Goal: Transaction & Acquisition: Book appointment/travel/reservation

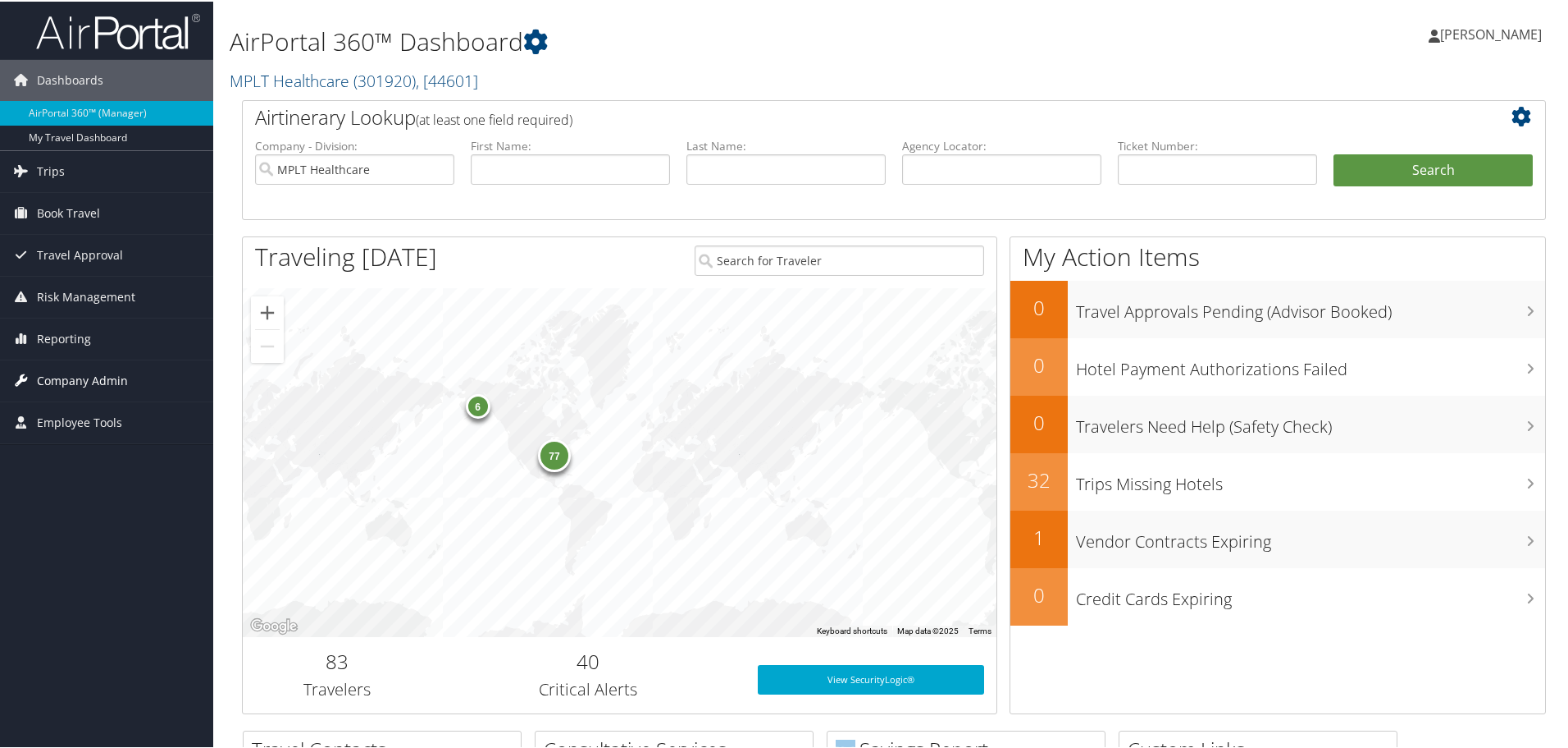
click at [81, 365] on span "Company Admin" at bounding box center [83, 379] width 91 height 41
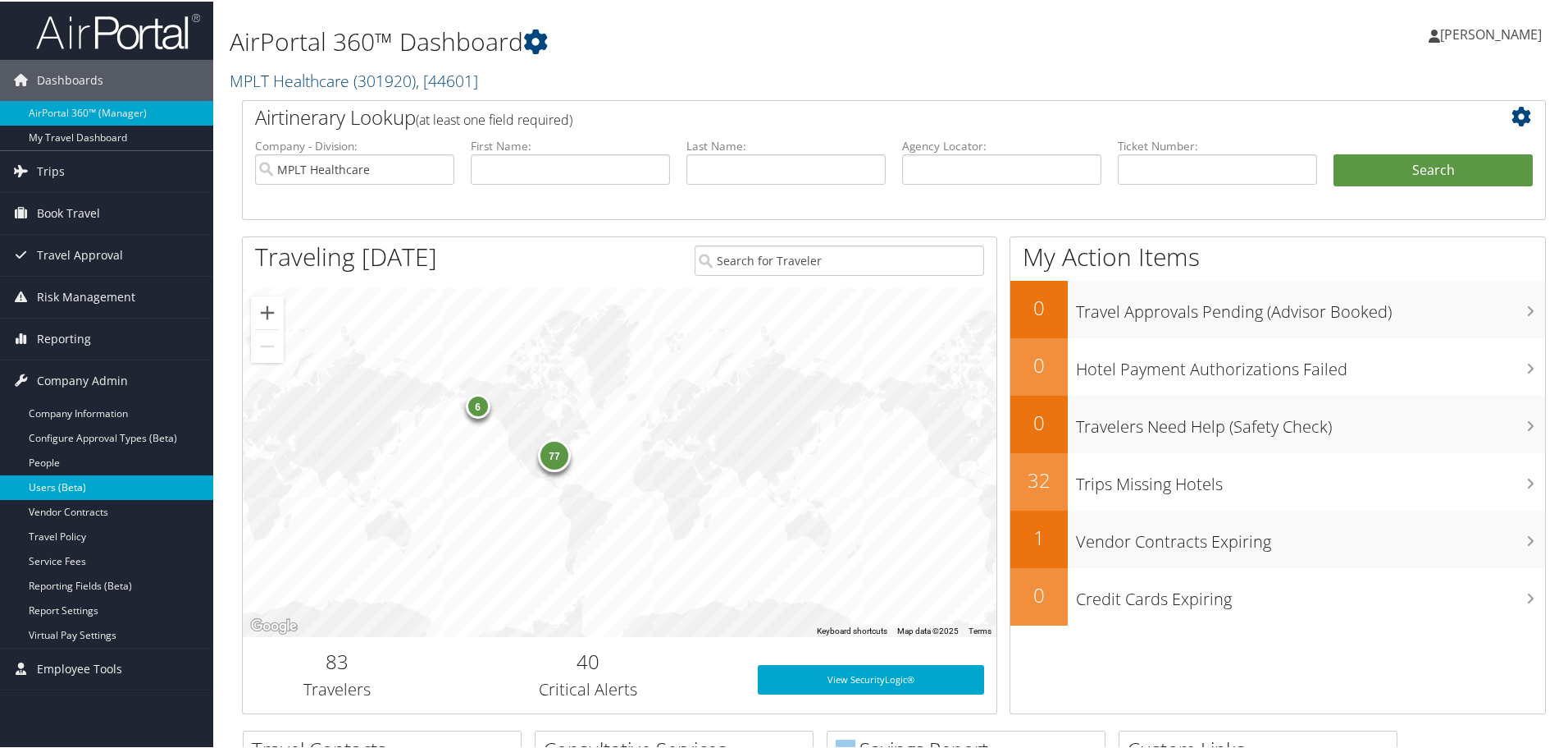
click at [92, 477] on link "Users (Beta)" at bounding box center [107, 486] width 213 height 25
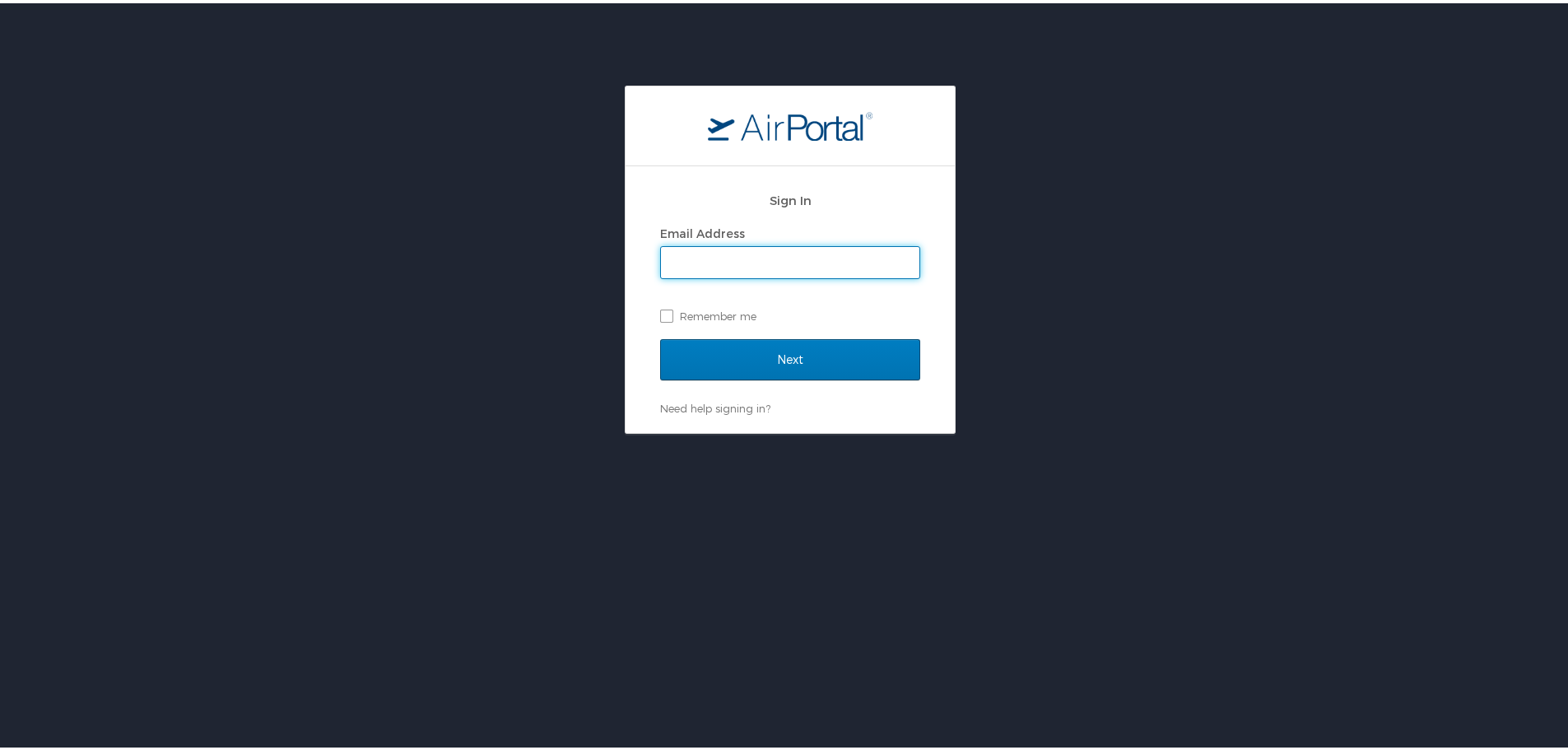
click at [801, 259] on input "Email Address" at bounding box center [790, 259] width 259 height 31
type input "jarrieta@mplthealthcare.com"
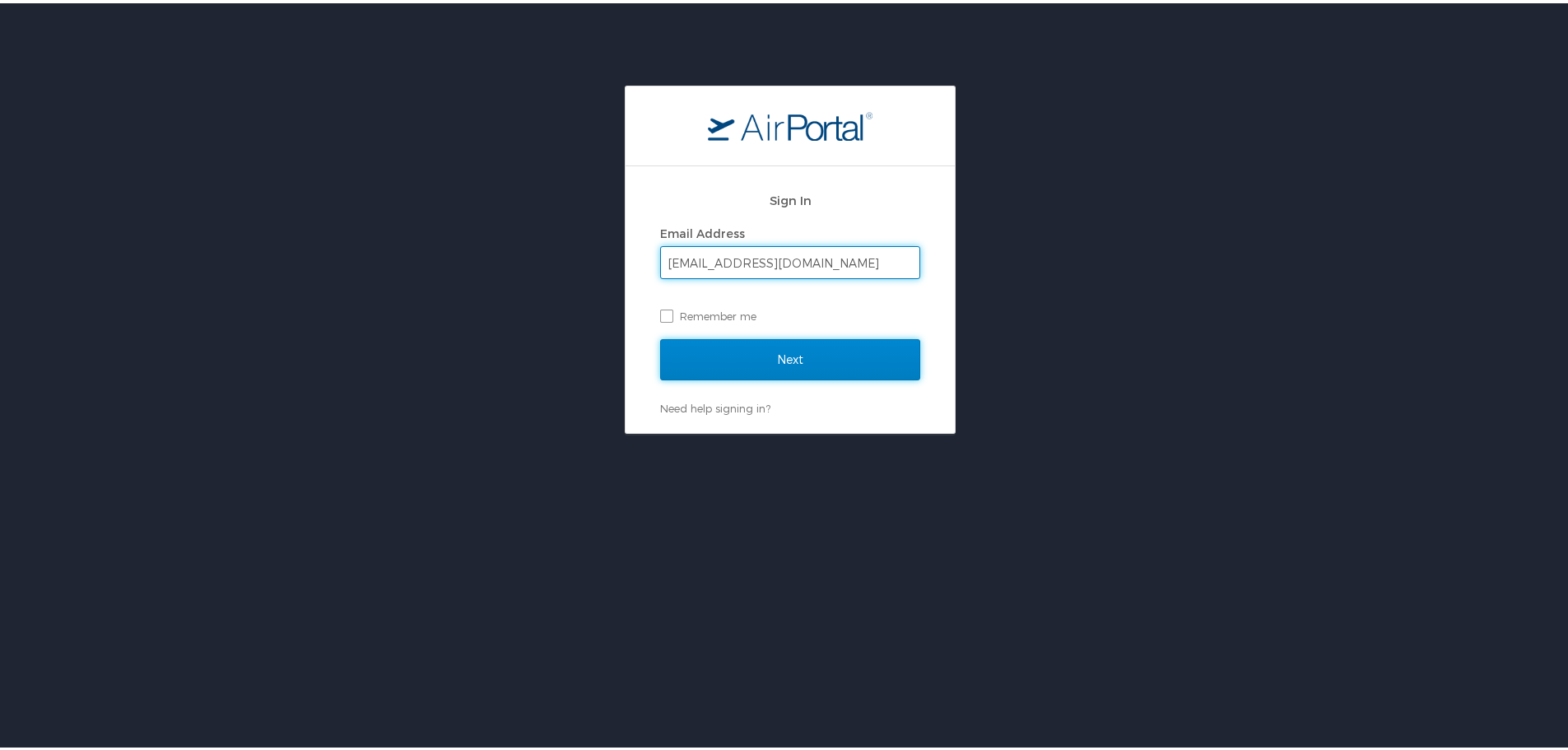
click at [804, 350] on input "Next" at bounding box center [790, 356] width 260 height 41
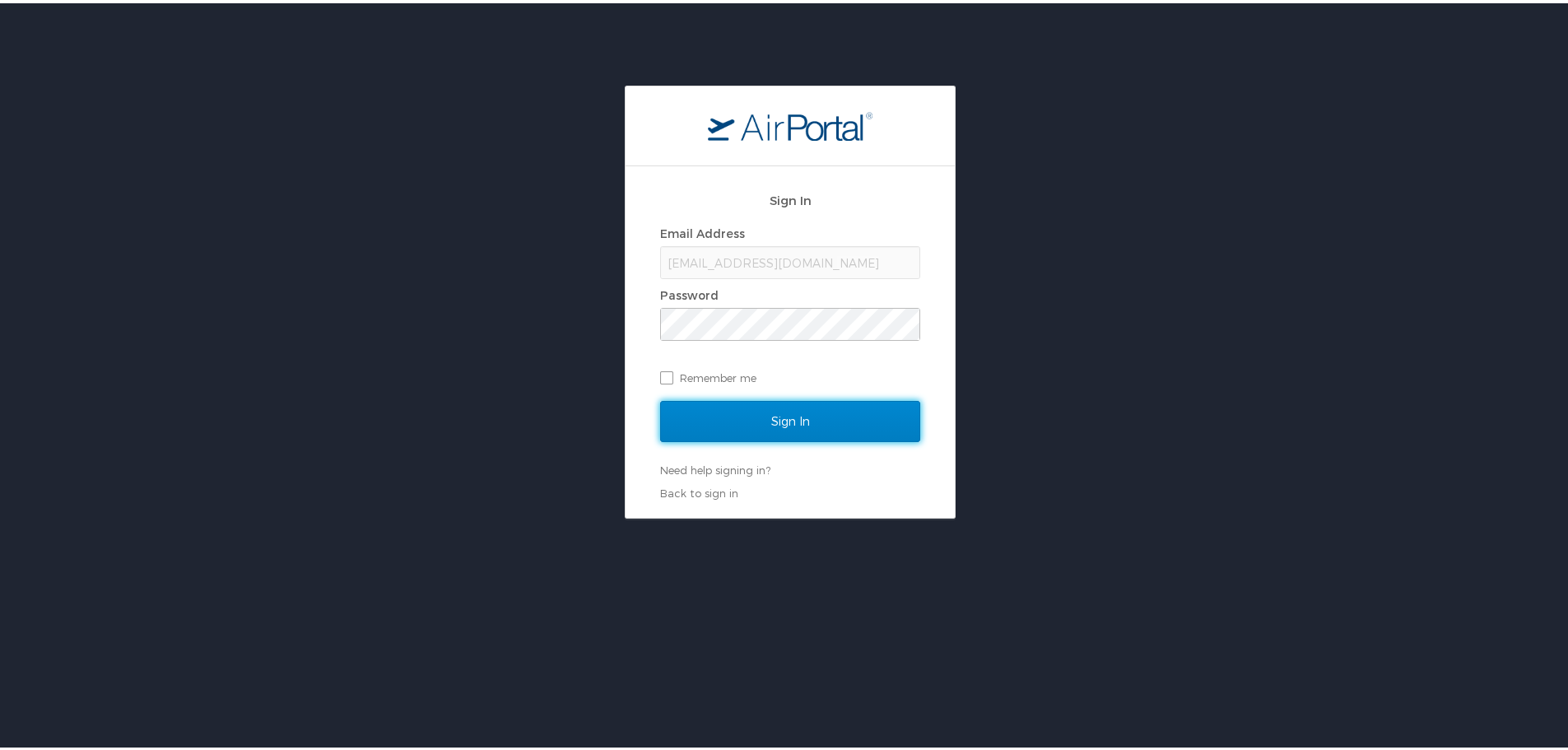
click at [780, 411] on input "Sign In" at bounding box center [790, 417] width 260 height 41
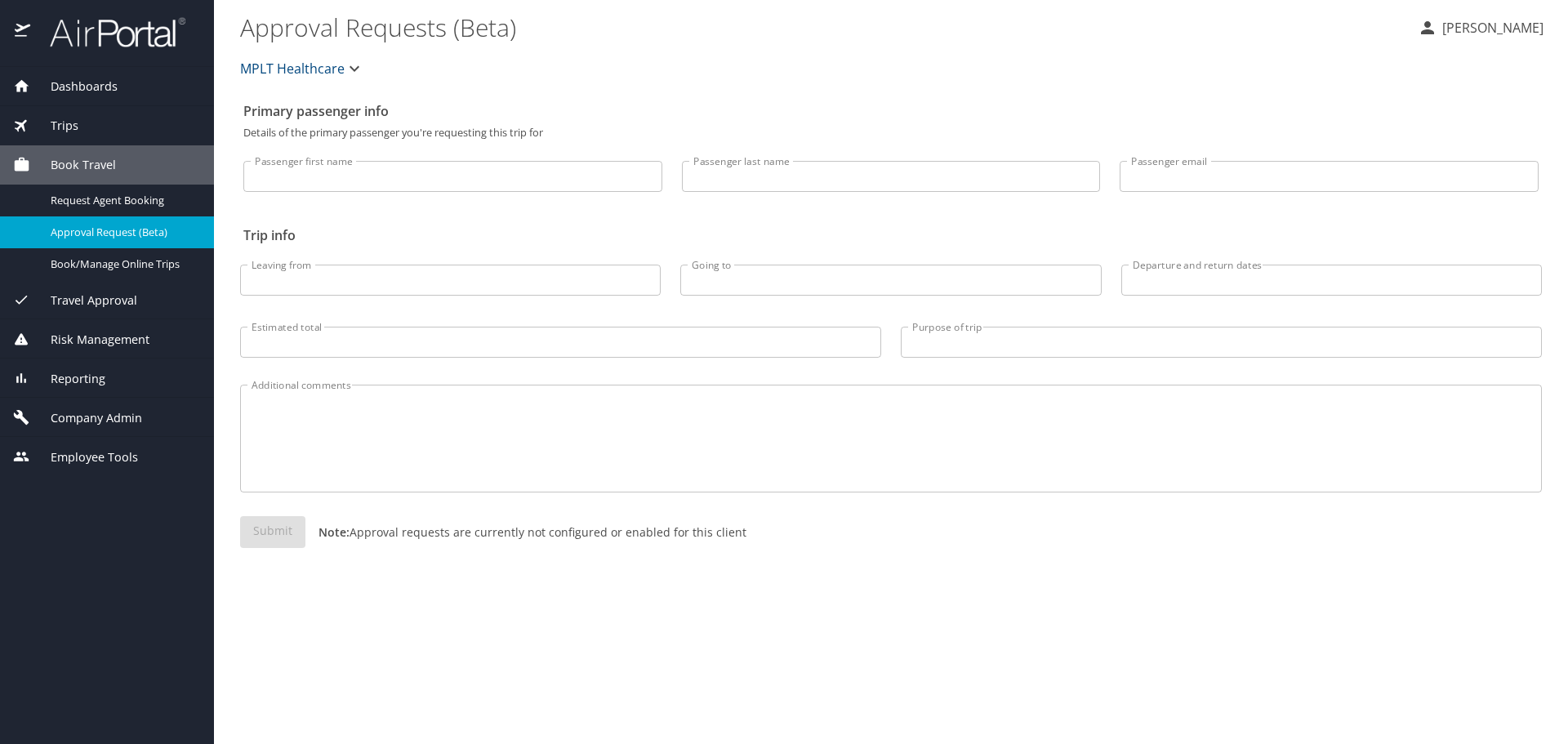
click at [120, 407] on div "Company Admin" at bounding box center [107, 417] width 214 height 40
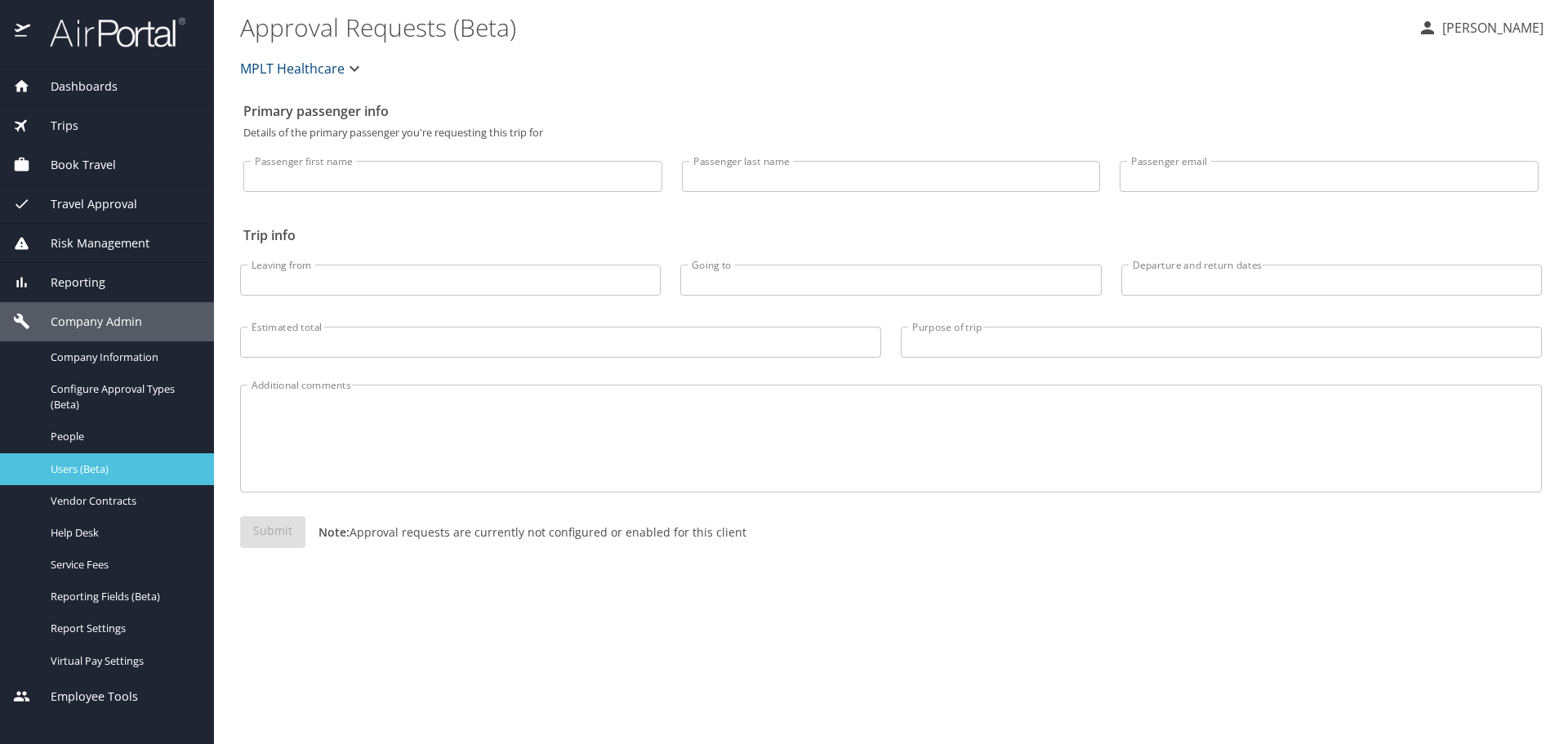
click at [122, 472] on span "Users (Beta)" at bounding box center [122, 469] width 144 height 15
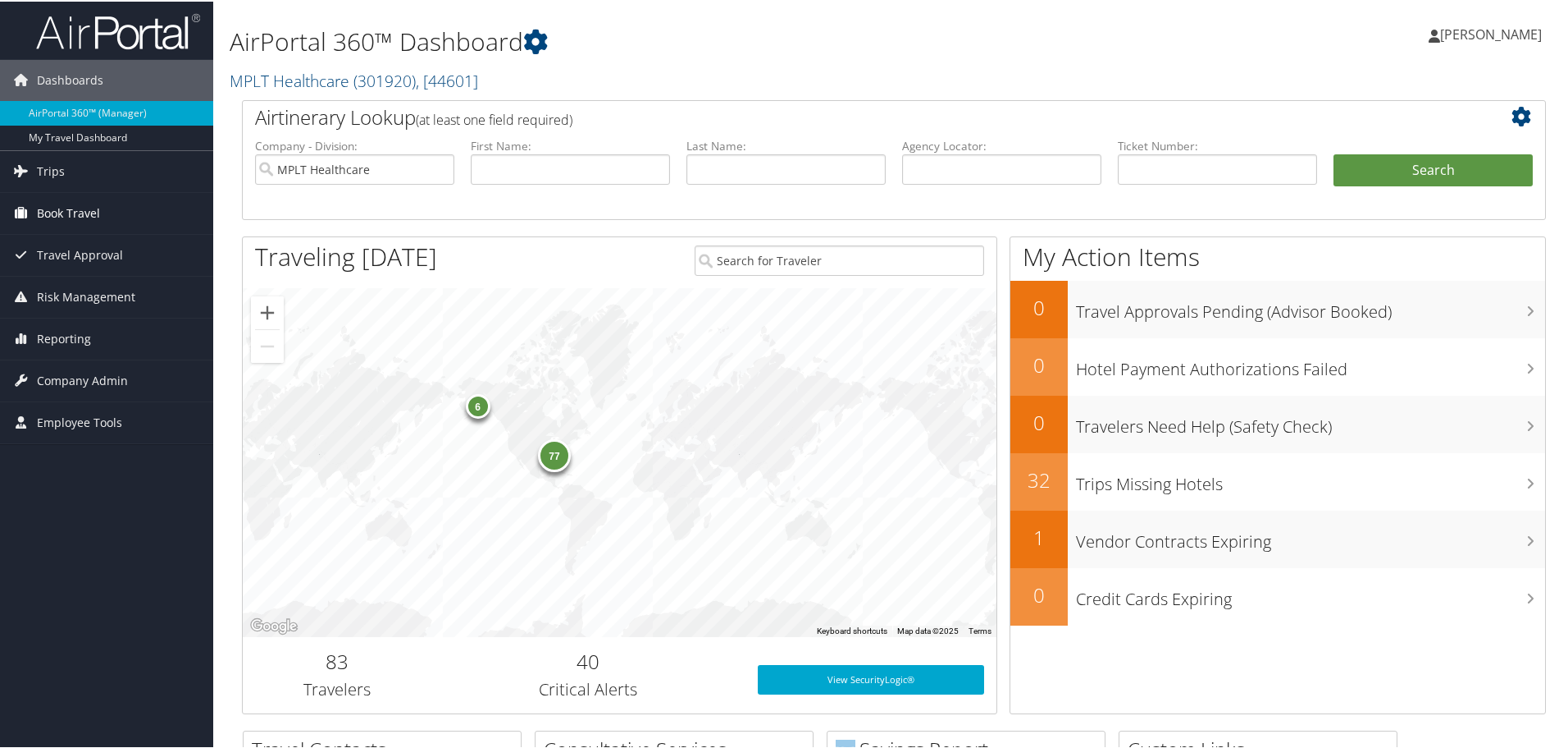
click at [109, 207] on link "Book Travel" at bounding box center [107, 212] width 213 height 41
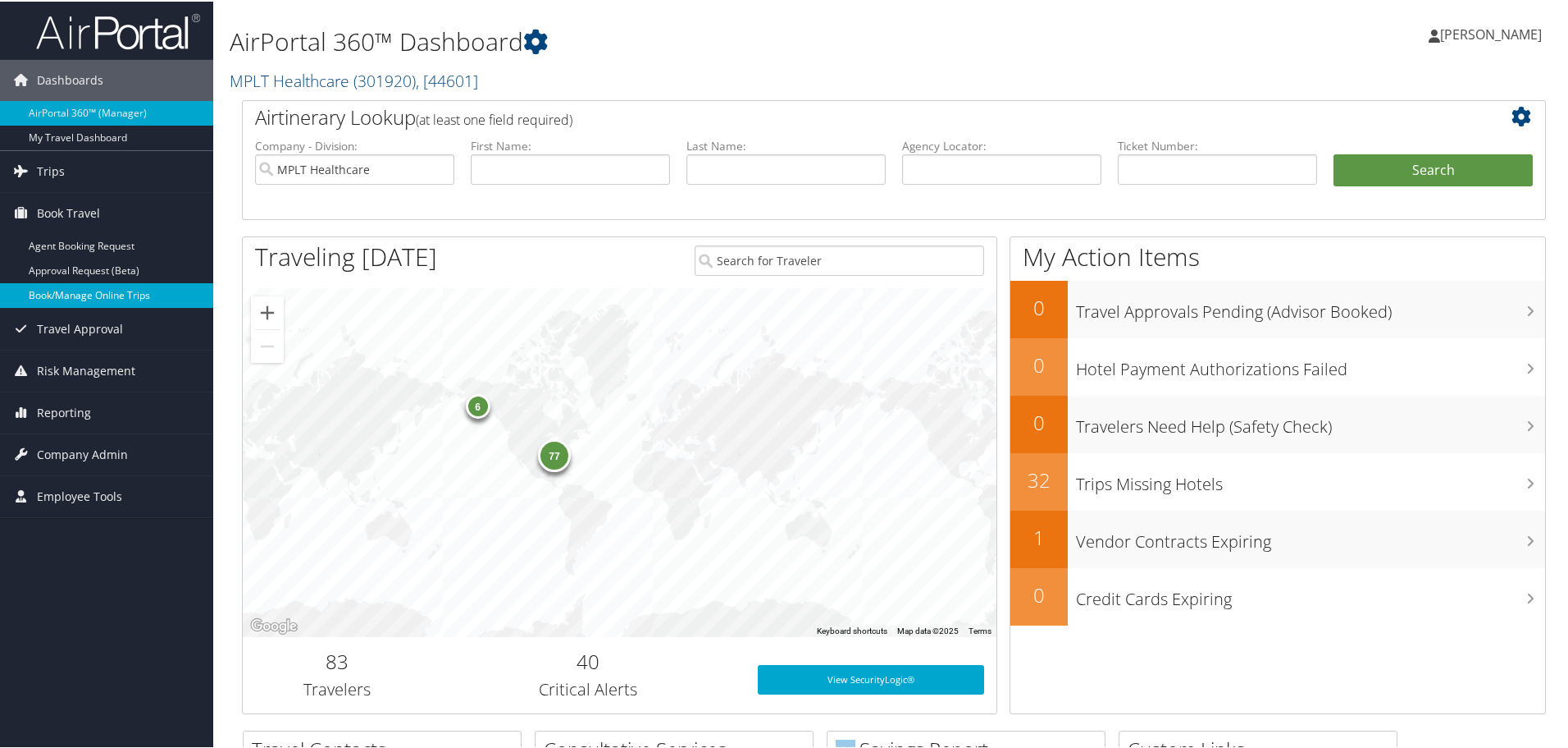
click at [144, 292] on link "Book/Manage Online Trips" at bounding box center [107, 294] width 213 height 25
